Goal: Task Accomplishment & Management: Use online tool/utility

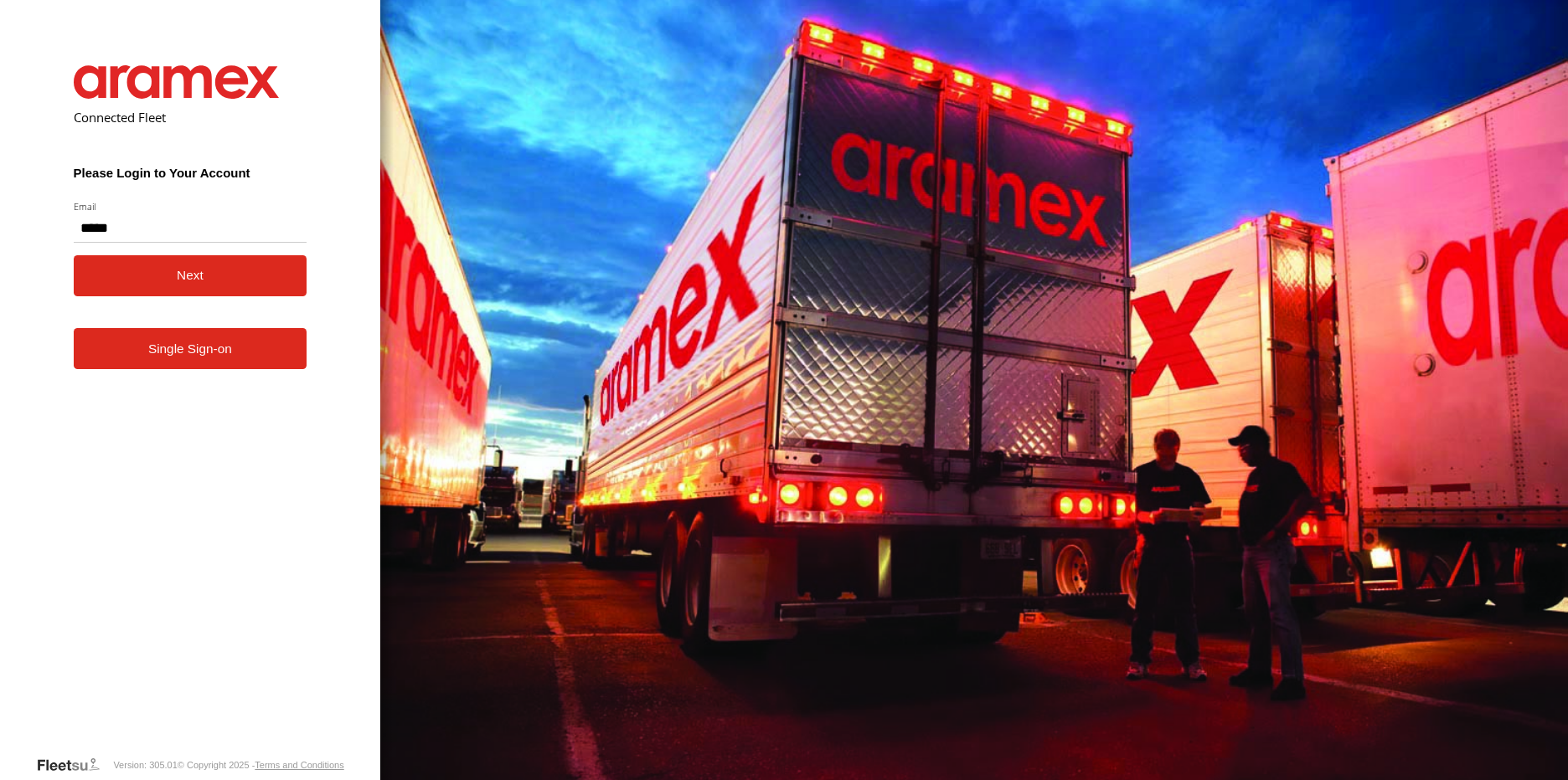
type input "**********"
click at [208, 289] on button "Next" at bounding box center [190, 275] width 234 height 41
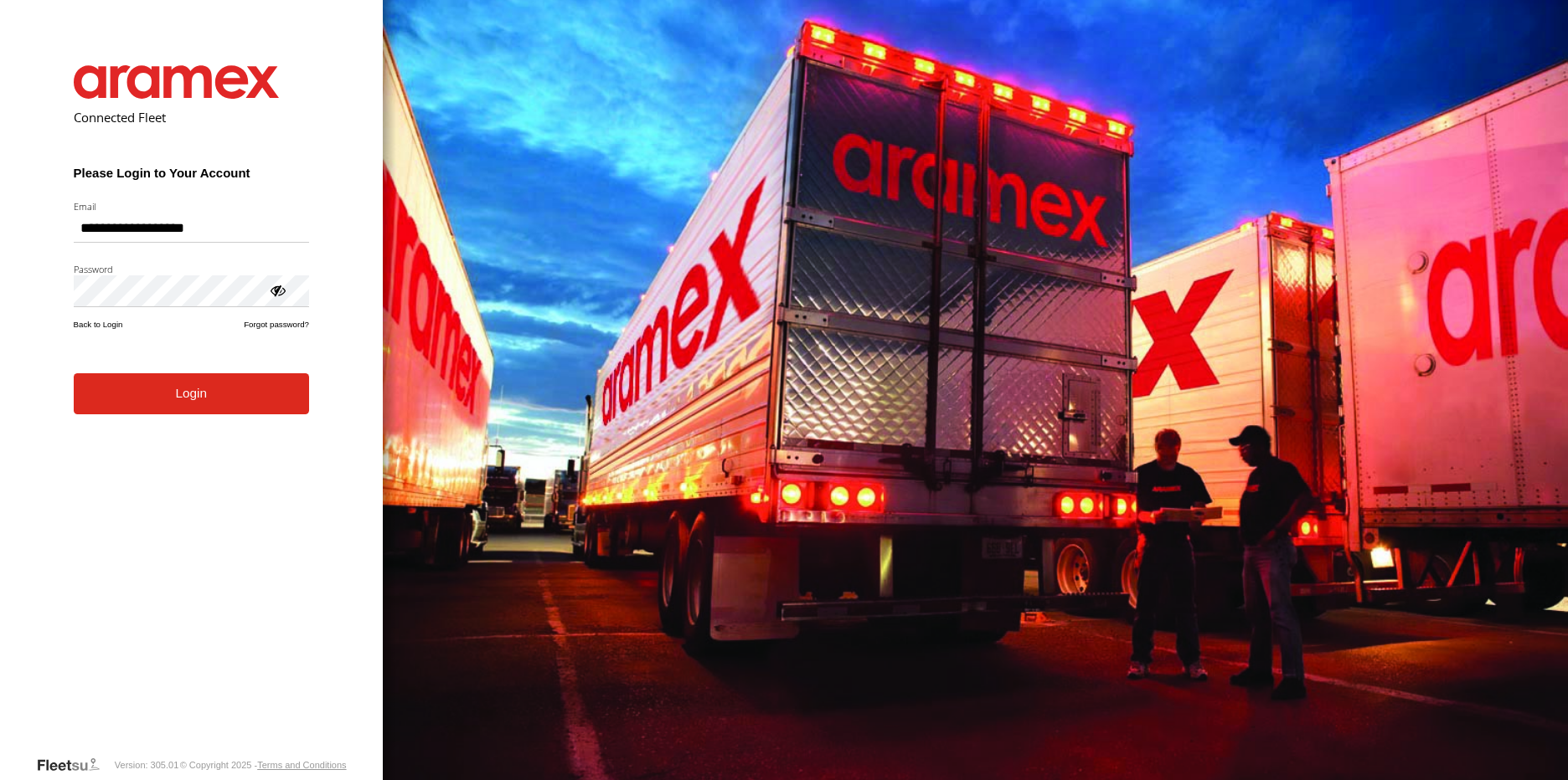
click at [221, 382] on button "Login" at bounding box center [191, 394] width 236 height 41
